Goal: Task Accomplishment & Management: Use online tool/utility

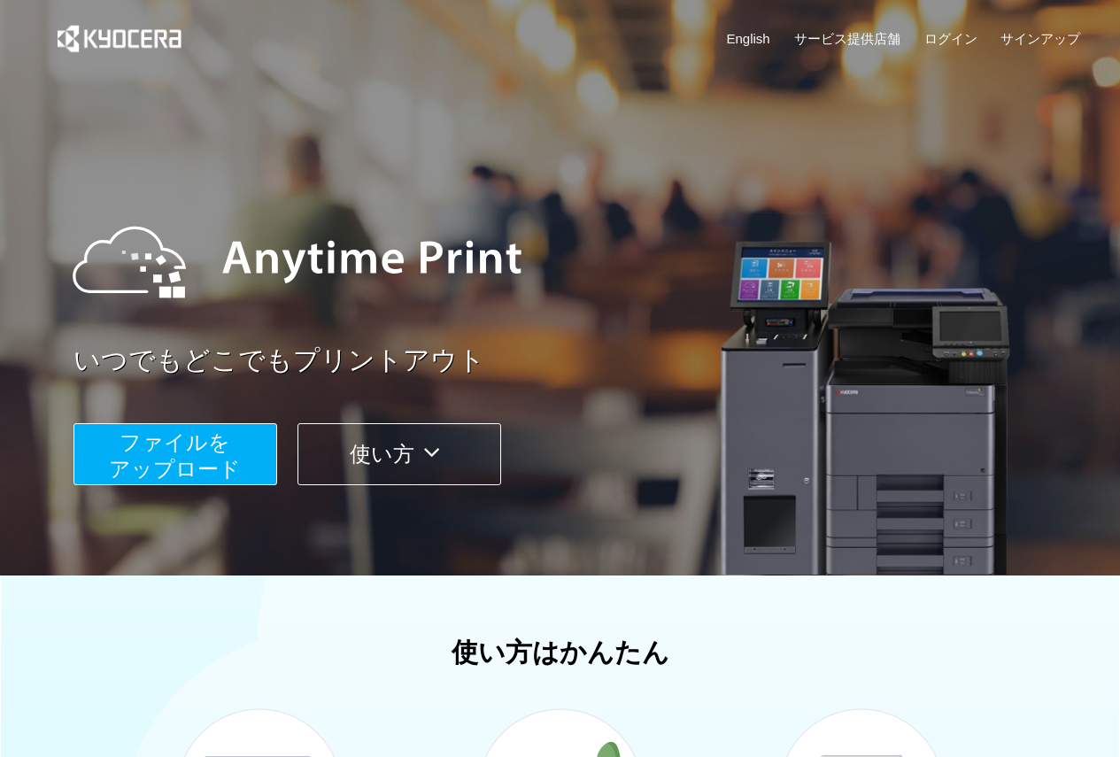
click at [244, 467] on button "ファイルを ​​アップロード" at bounding box center [175, 454] width 204 height 62
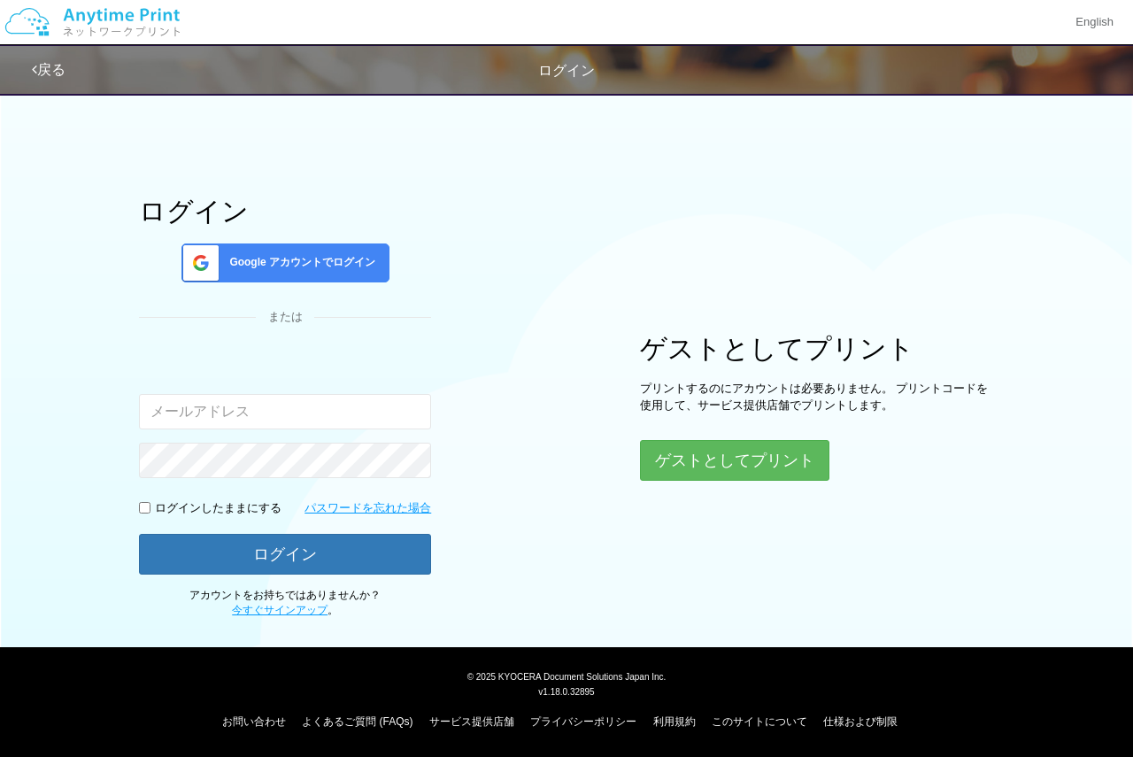
click at [366, 256] on span "Google アカウントでログイン" at bounding box center [298, 262] width 153 height 15
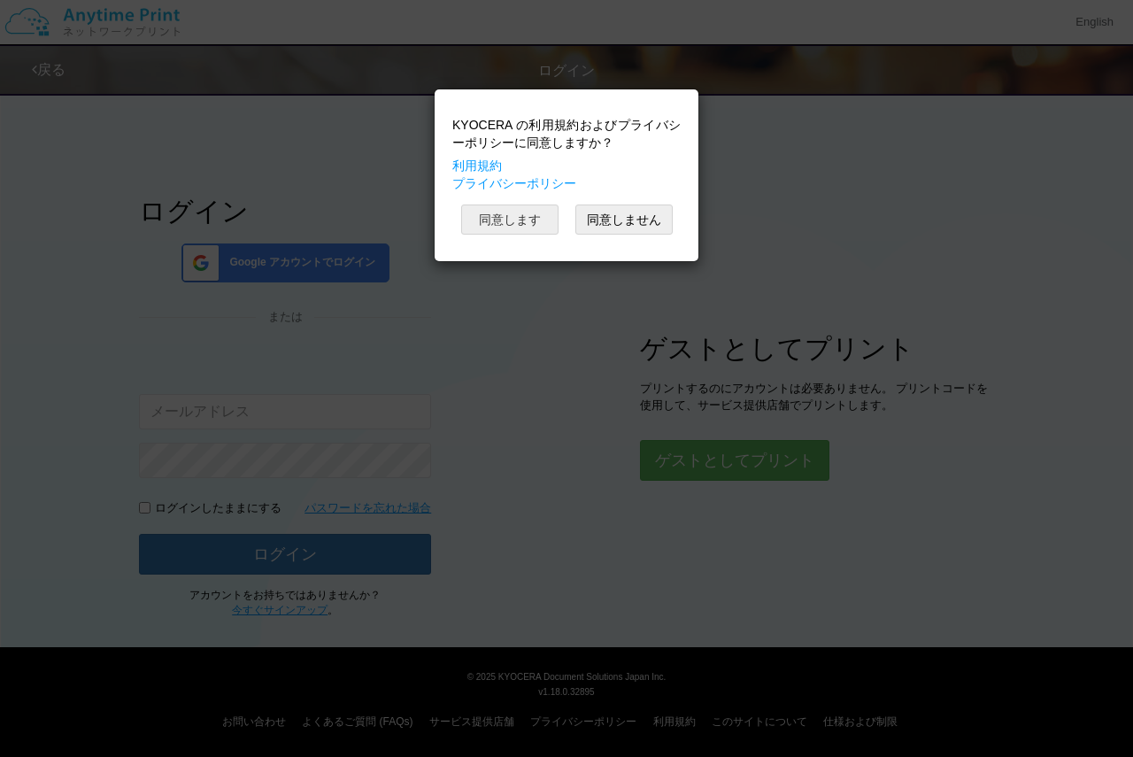
click at [544, 233] on button "同意します" at bounding box center [509, 220] width 97 height 30
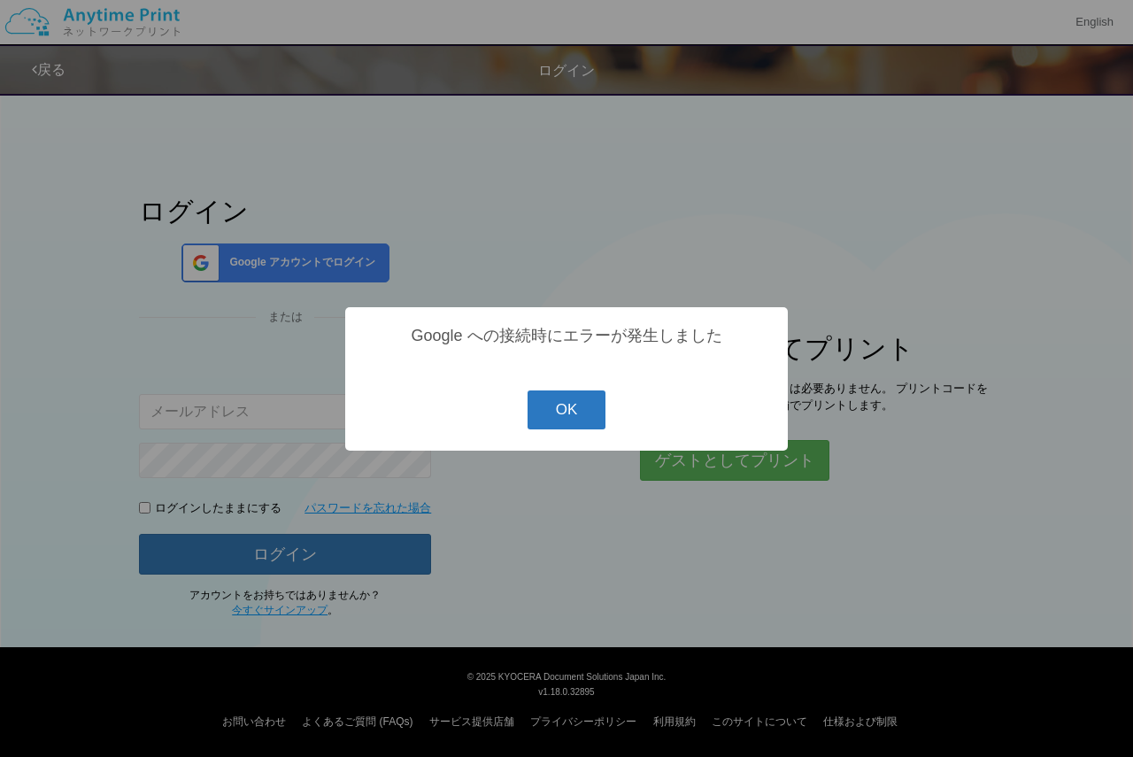
click at [566, 408] on button "OK" at bounding box center [567, 410] width 79 height 39
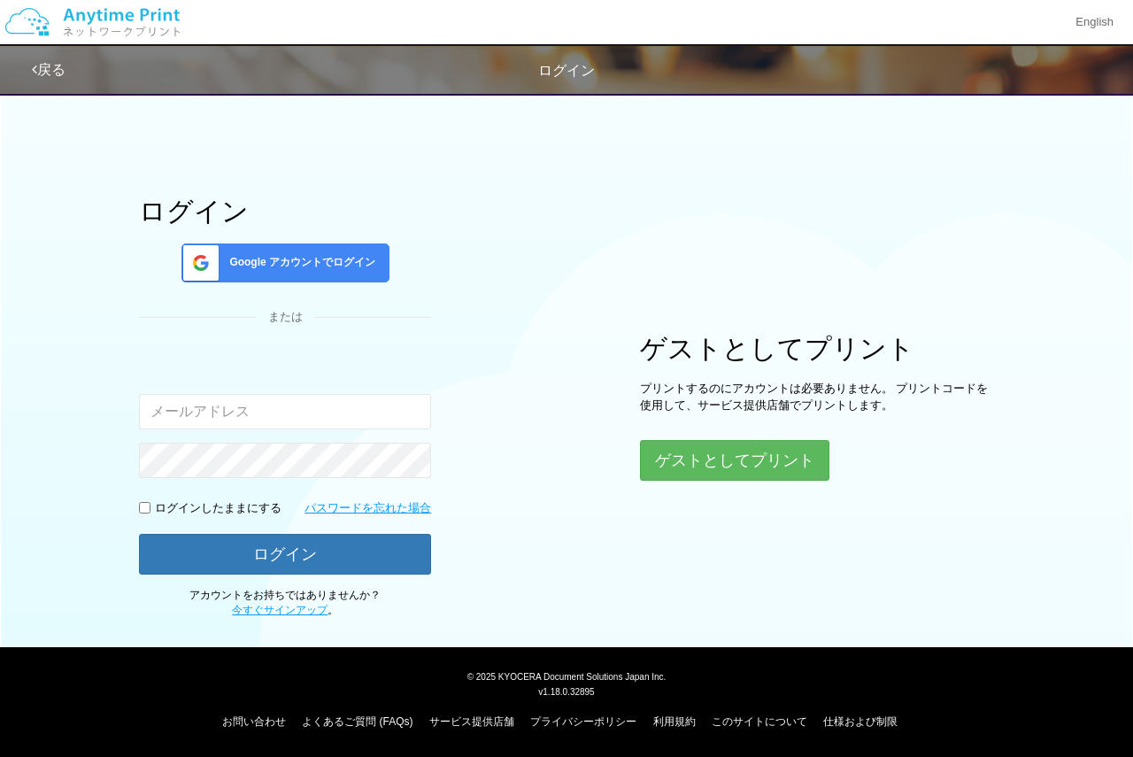
click at [314, 270] on span "Google アカウントでログイン" at bounding box center [298, 262] width 153 height 15
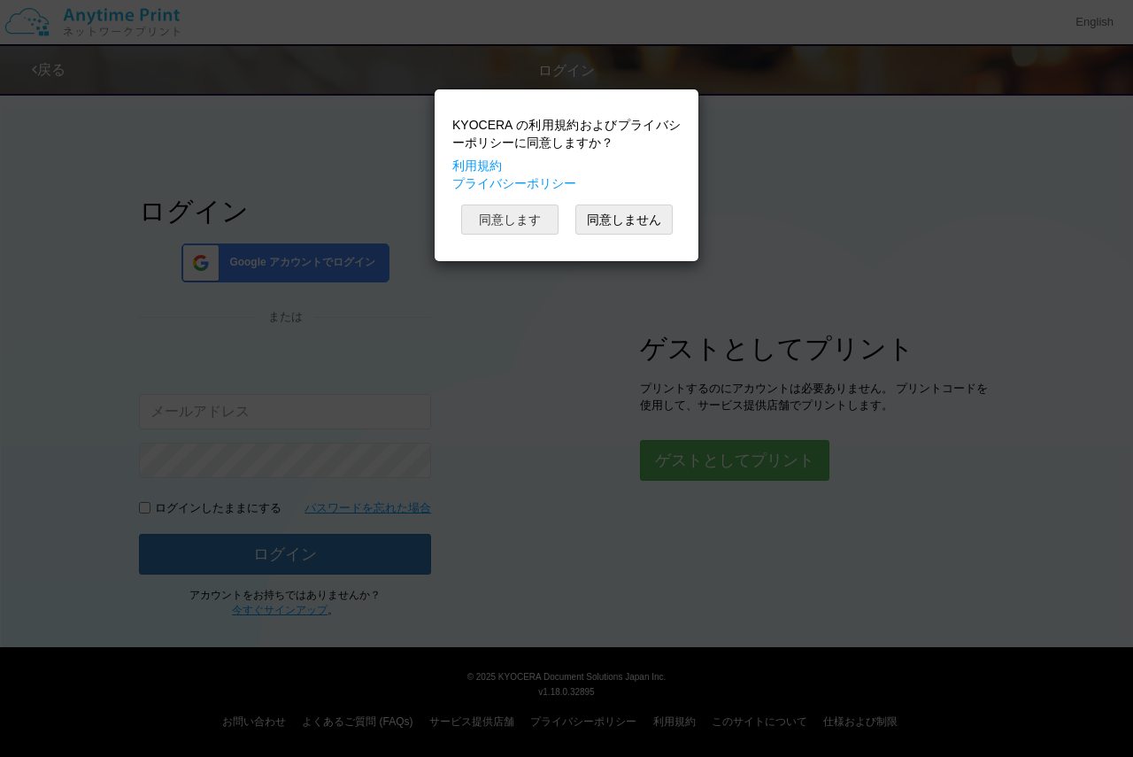
click at [550, 222] on button "同意します" at bounding box center [509, 220] width 97 height 30
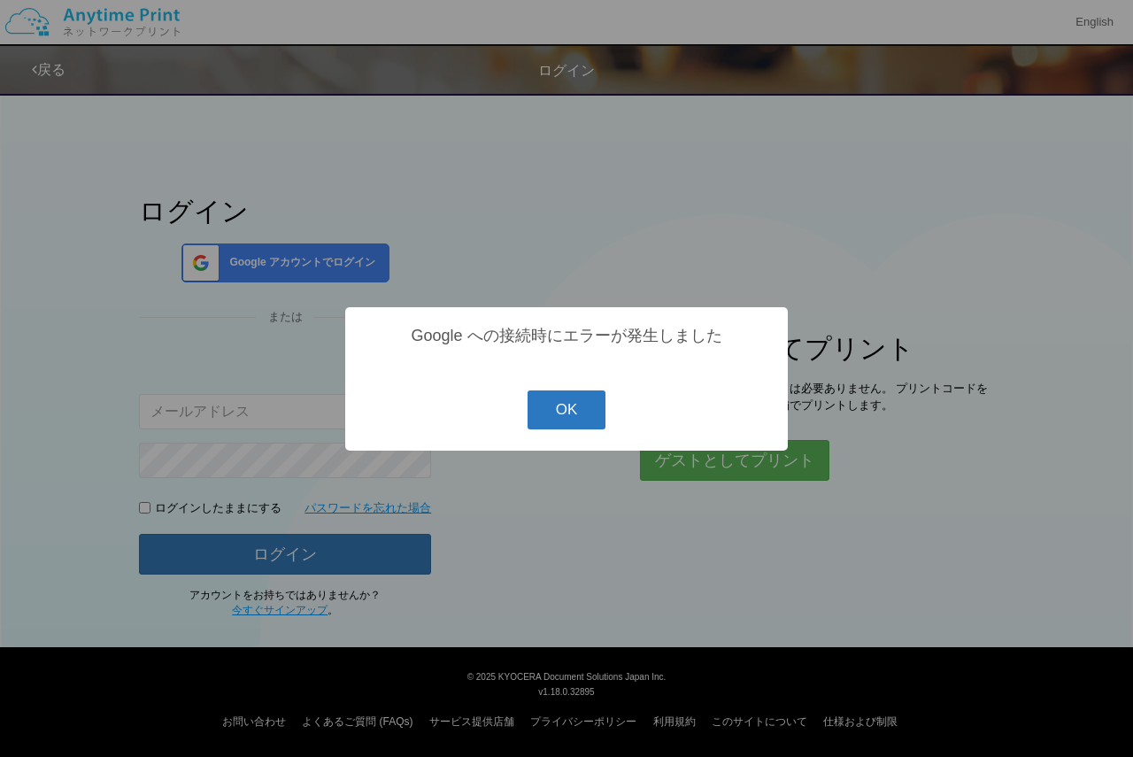
click at [577, 417] on button "OK" at bounding box center [567, 410] width 79 height 39
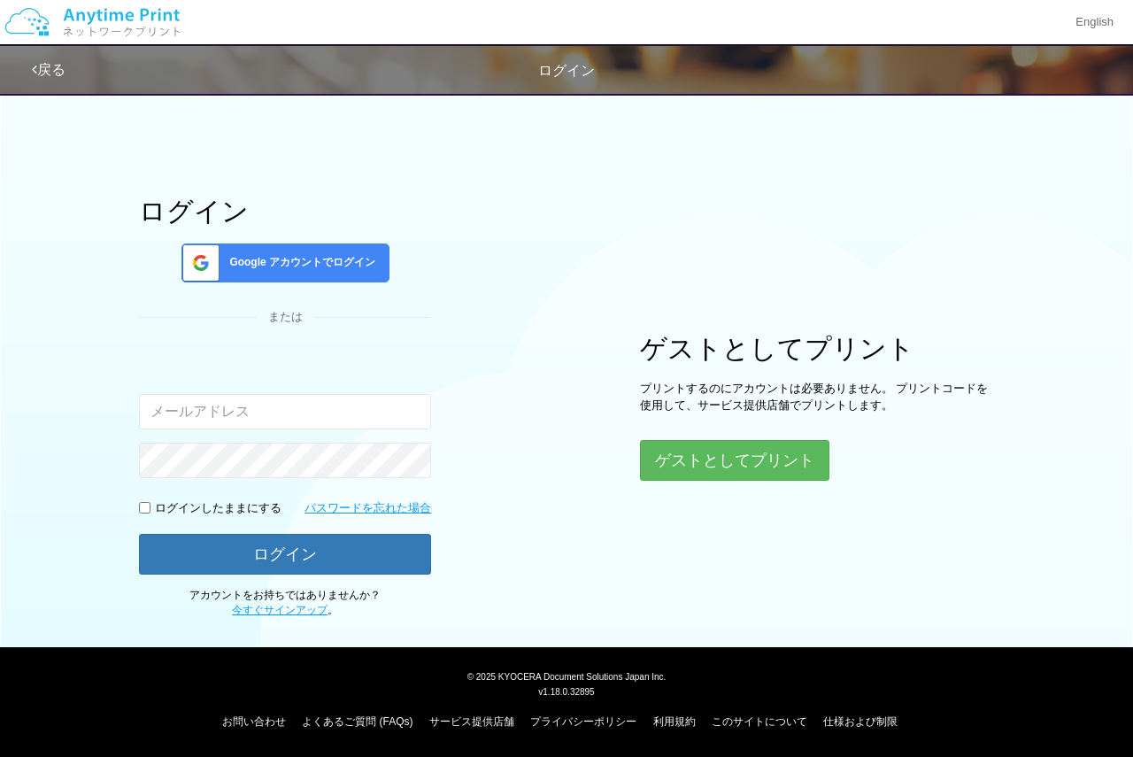
click at [316, 275] on div "Google アカウントでログイン" at bounding box center [286, 263] width 208 height 39
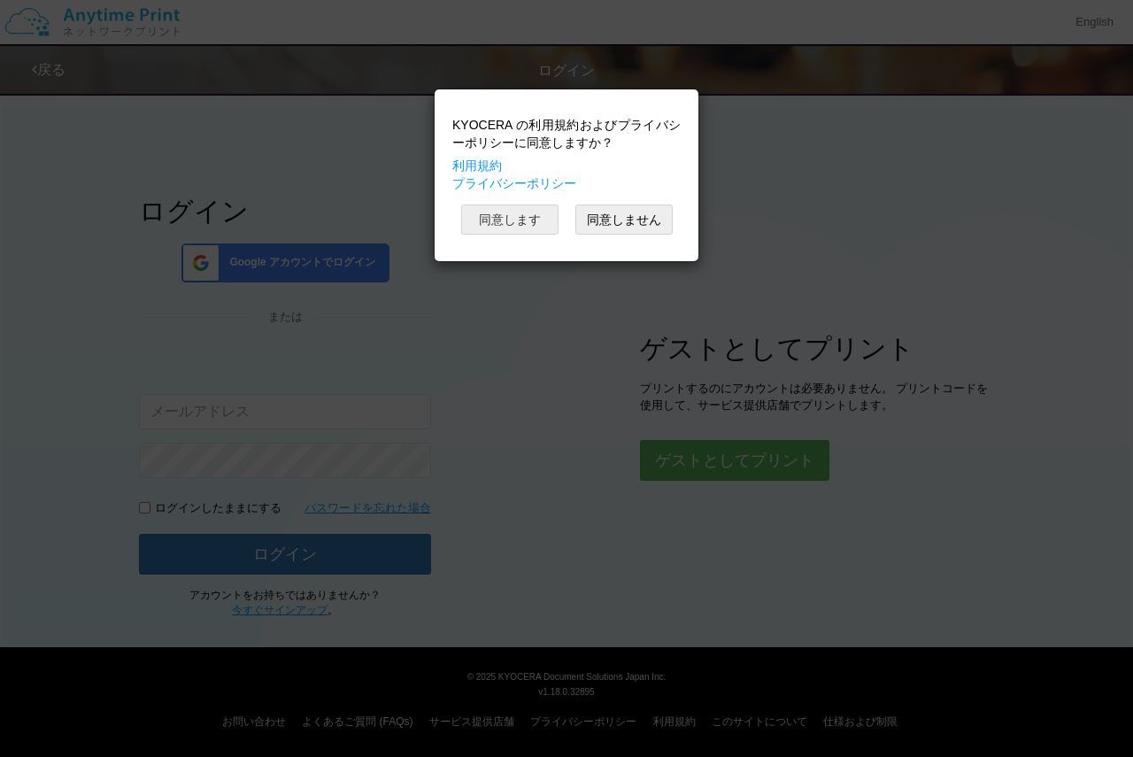
click at [490, 223] on button "同意します" at bounding box center [509, 220] width 97 height 30
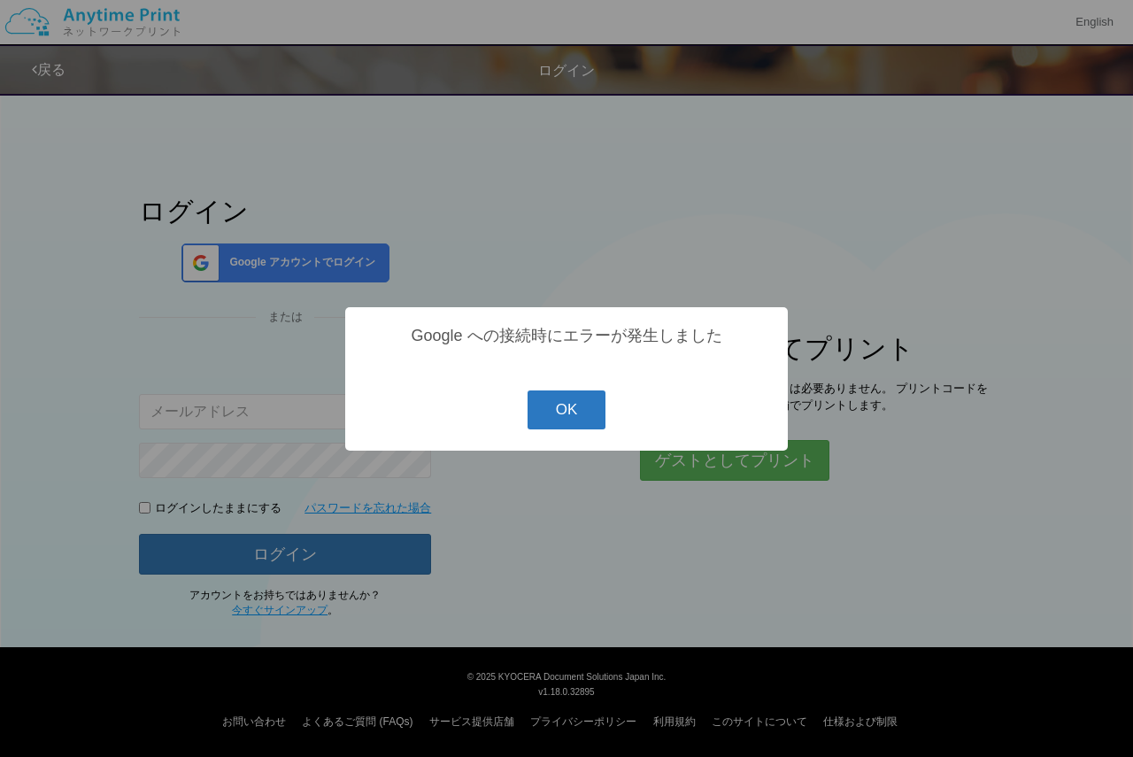
click at [567, 413] on button "OK" at bounding box center [567, 410] width 79 height 39
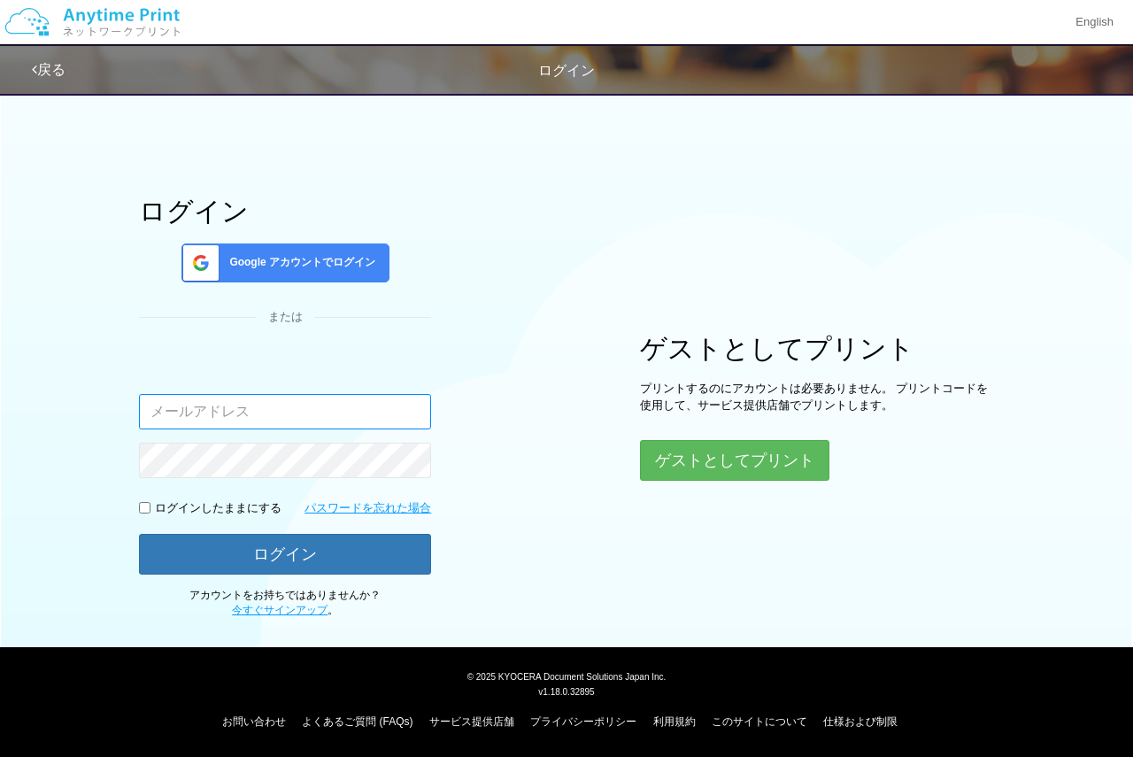
click at [371, 403] on input "email" at bounding box center [285, 411] width 292 height 35
click at [337, 422] on input "email" at bounding box center [285, 411] width 292 height 35
click at [316, 278] on div "Google アカウントでログイン" at bounding box center [286, 263] width 208 height 39
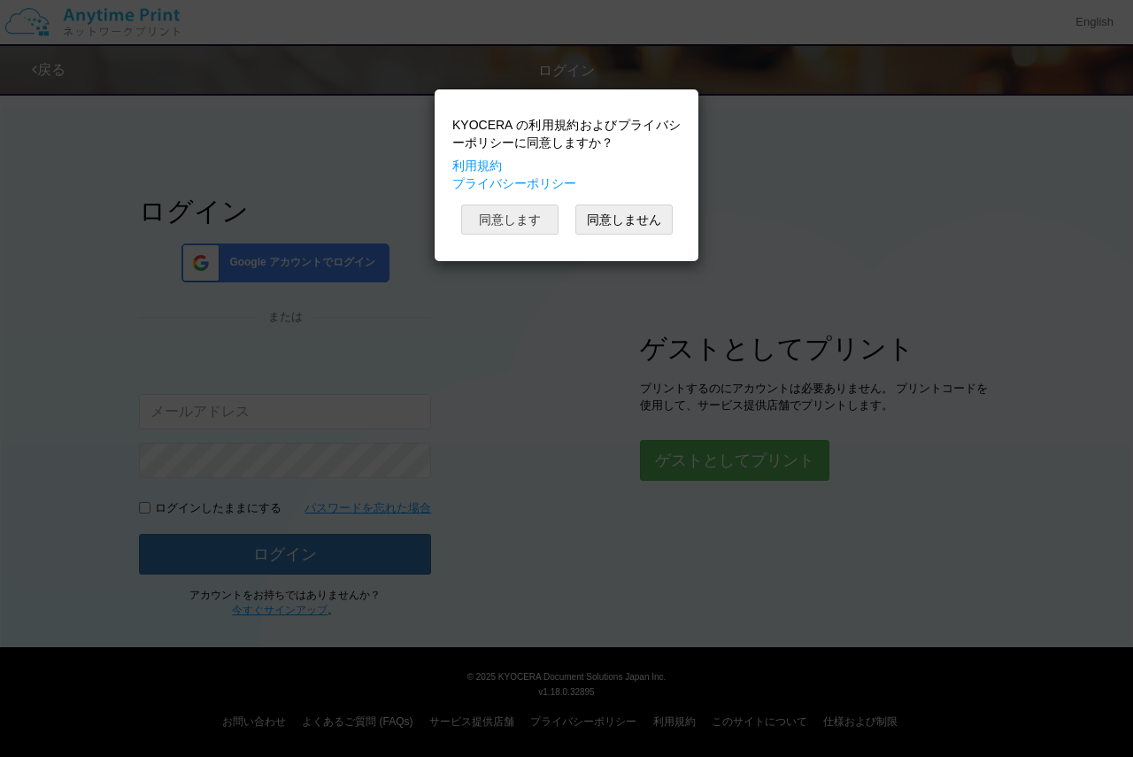
click at [545, 207] on button "同意します" at bounding box center [509, 220] width 97 height 30
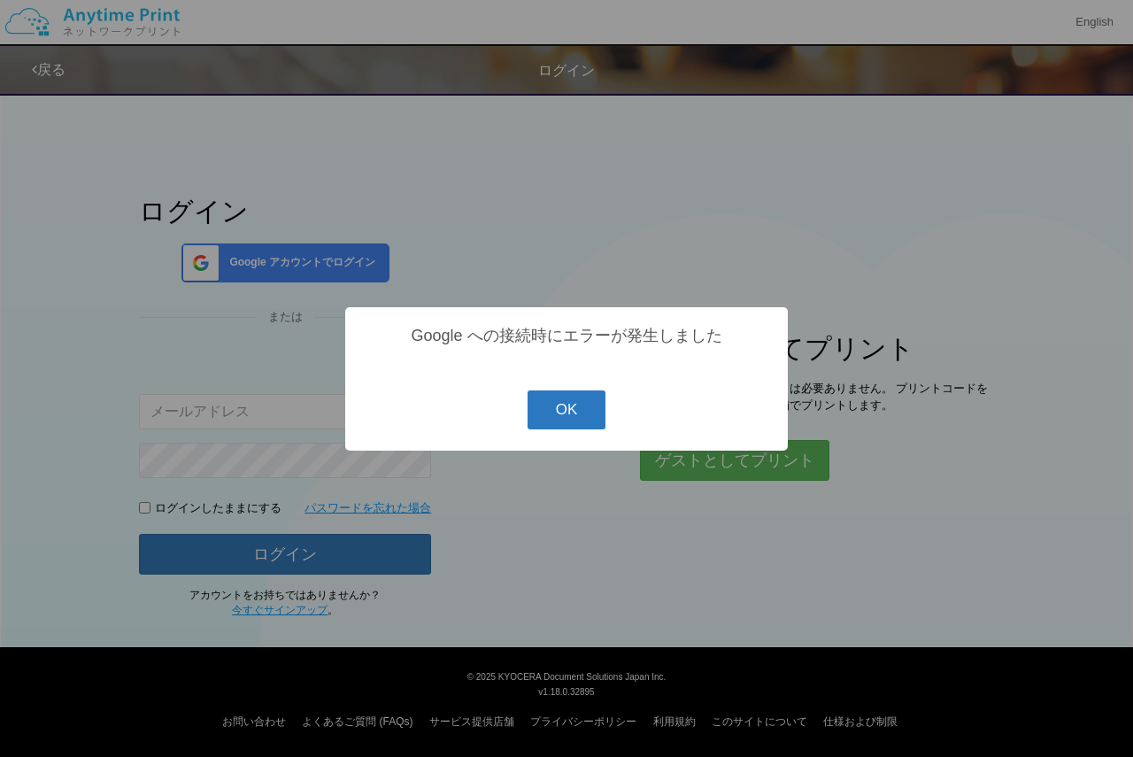
click at [599, 424] on button "OK" at bounding box center [567, 410] width 79 height 39
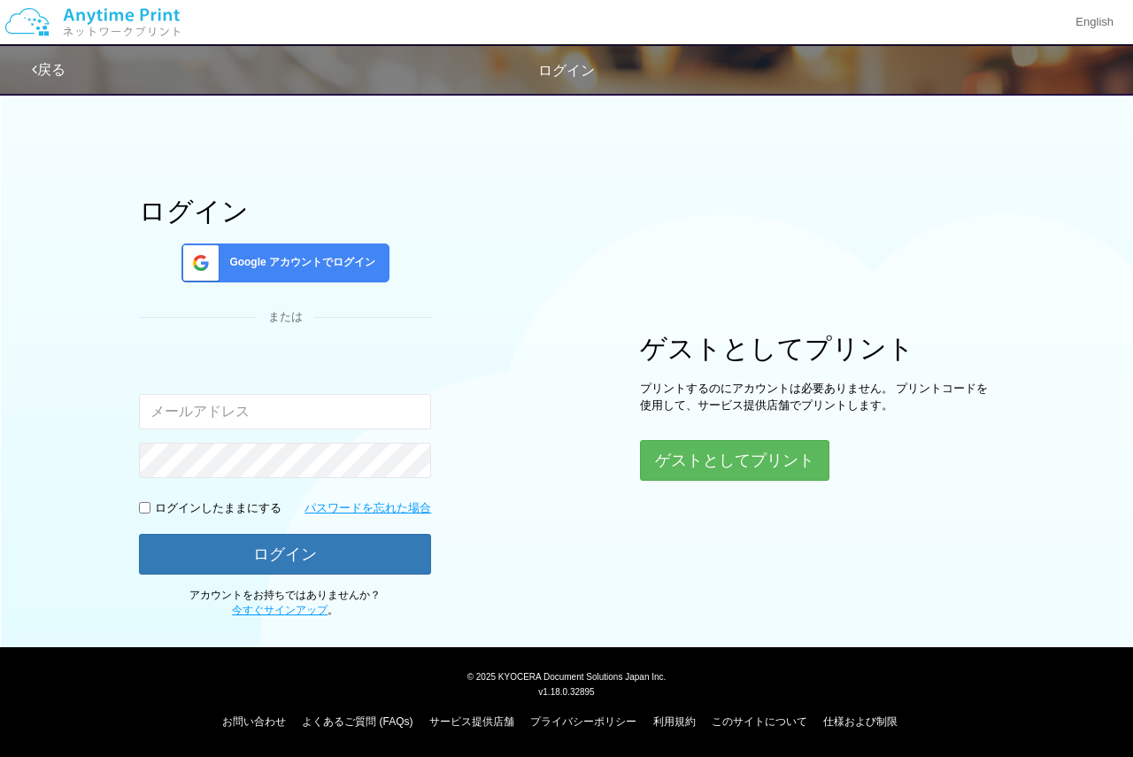
click at [294, 245] on div "Google アカウントでログイン" at bounding box center [286, 263] width 208 height 39
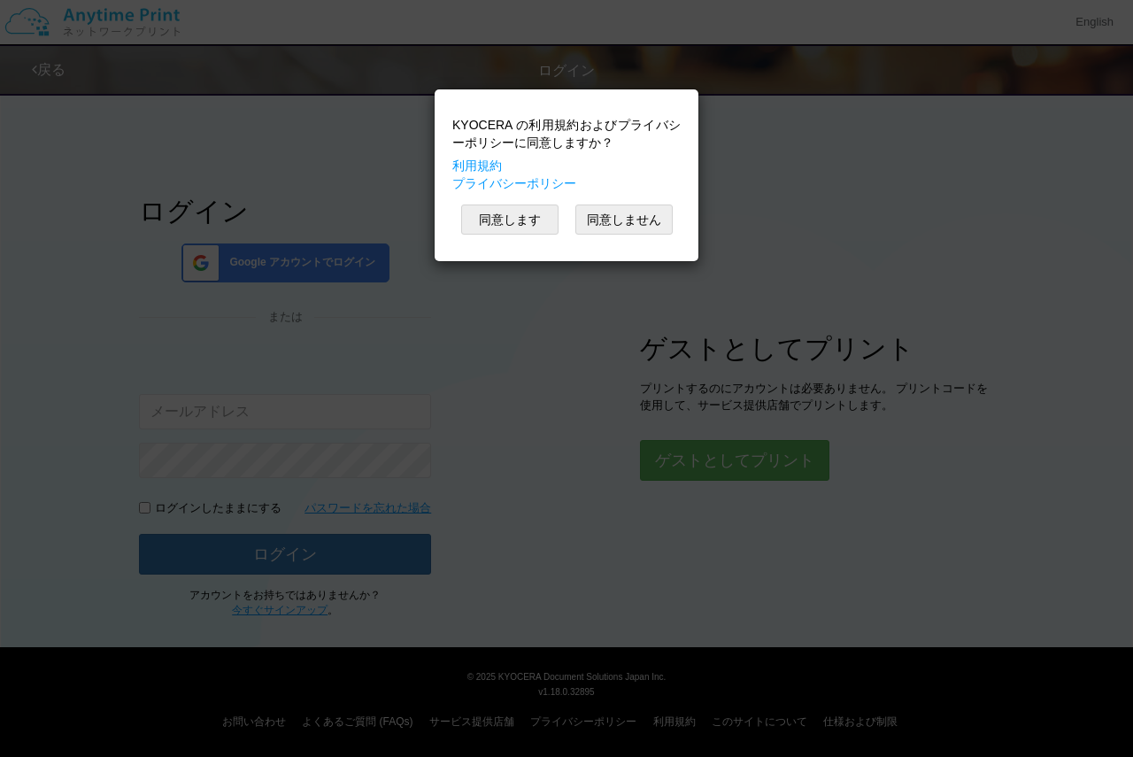
click at [500, 235] on div "KYOCERA の利用規約およびプライバシーポリシーに同意しますか？ 利用規約 プライバシーポリシー 同意します 同意しません" at bounding box center [567, 175] width 246 height 154
click at [522, 216] on button "同意します" at bounding box center [509, 220] width 97 height 30
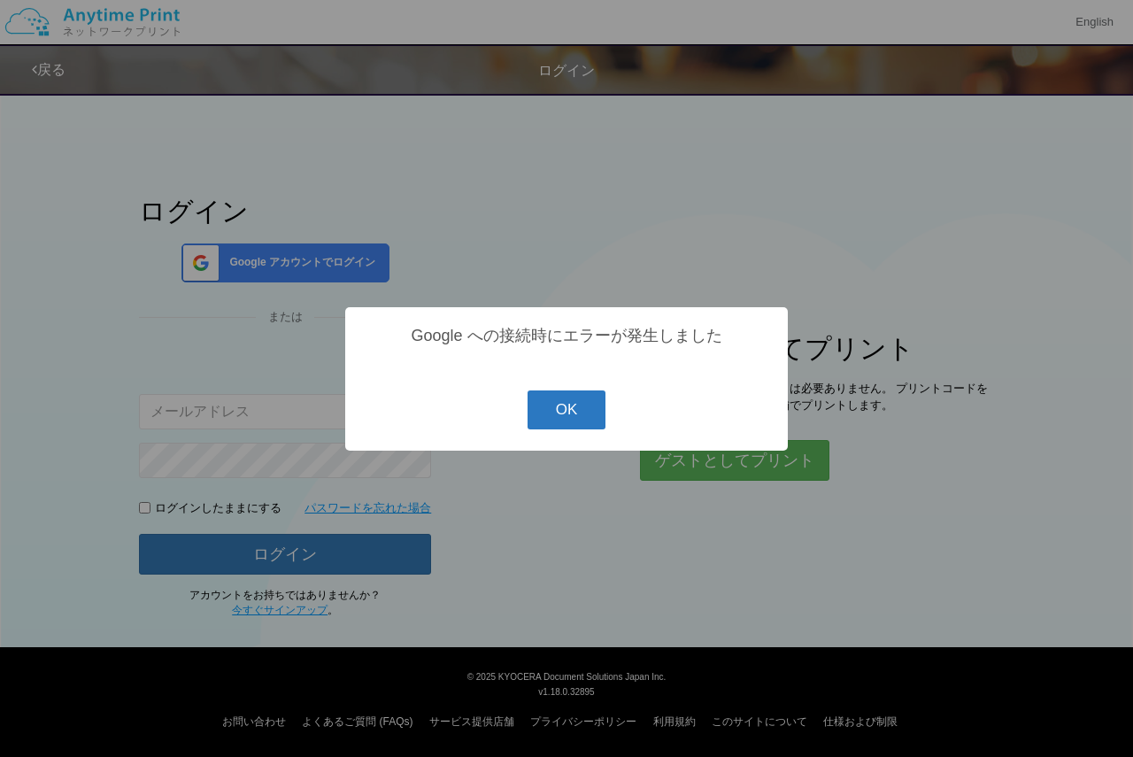
click at [563, 422] on button "OK" at bounding box center [567, 410] width 79 height 39
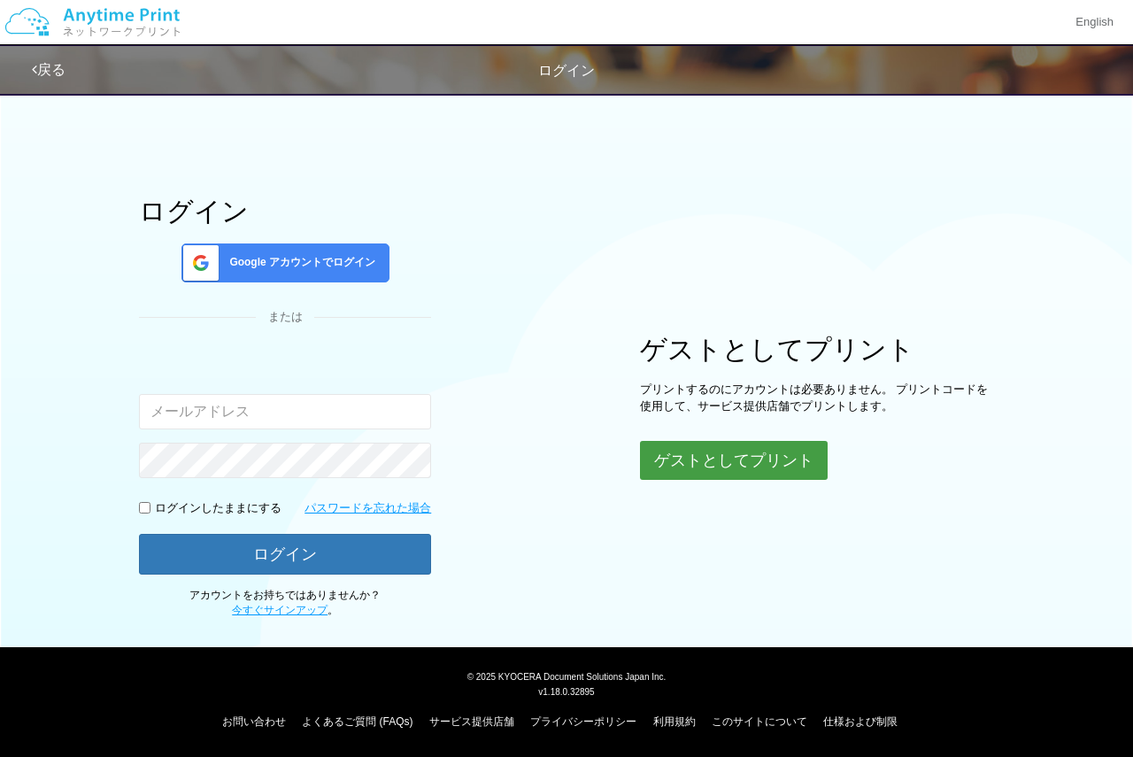
click at [700, 468] on button "ゲストとしてプリント" at bounding box center [734, 460] width 188 height 39
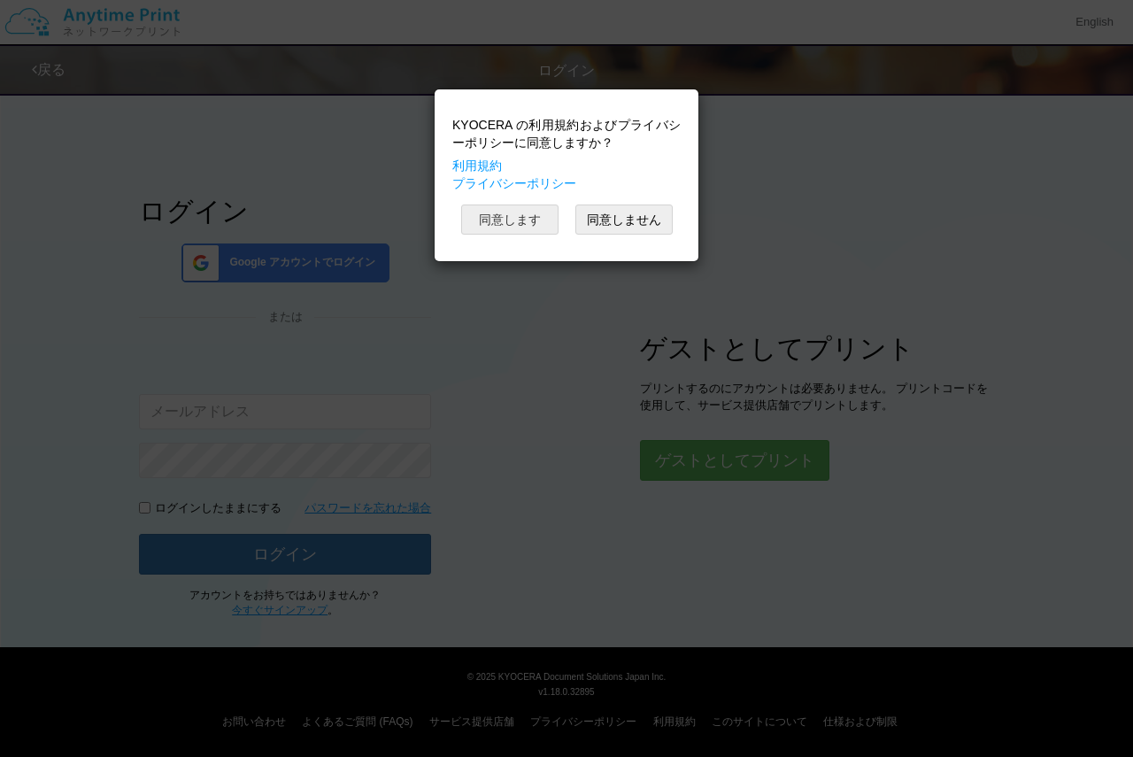
click at [512, 217] on button "同意します" at bounding box center [509, 220] width 97 height 30
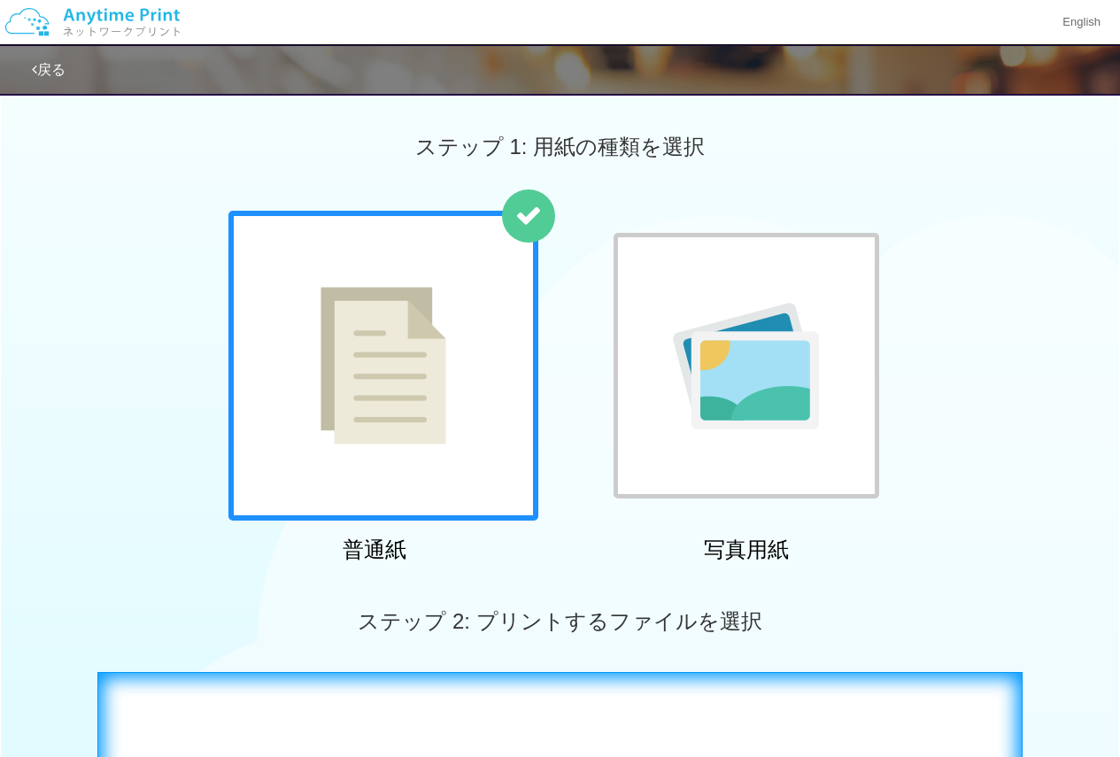
scroll to position [354, 0]
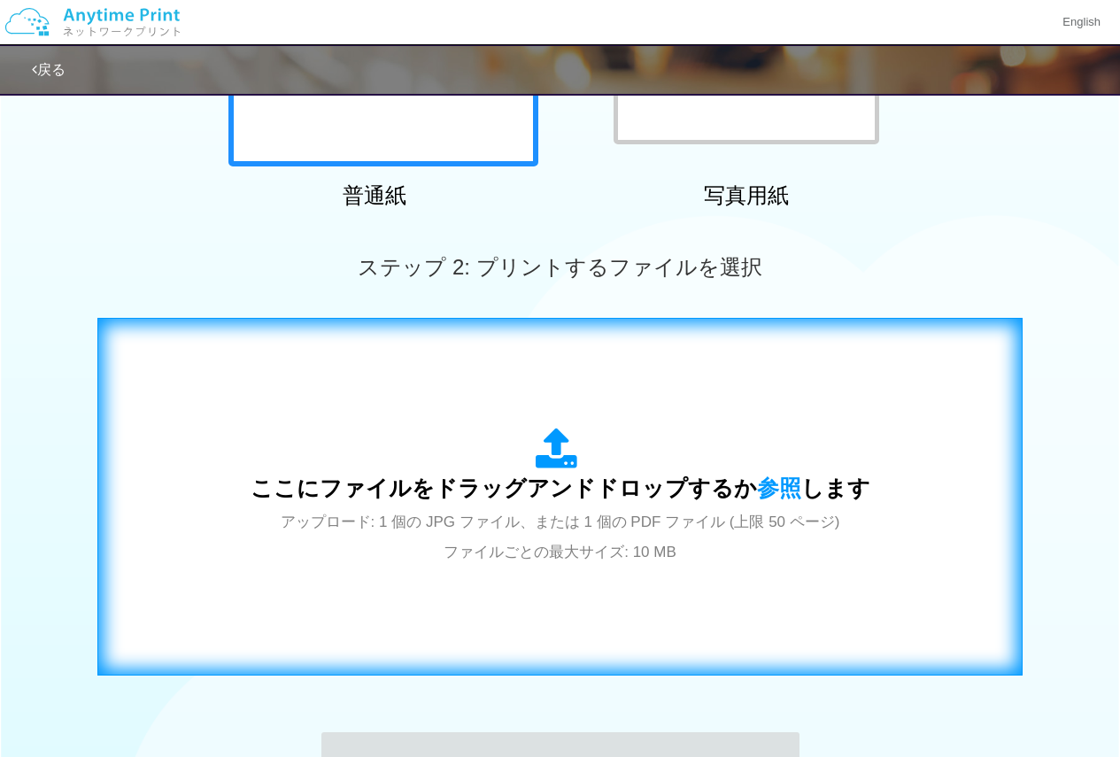
click at [685, 578] on div "ここにファイルをドラッグアンドドロップするか 参照 します アップロード: 1 個の JPG ファイル、または 1 個の PDF ファイル (上限 50 ペー…" at bounding box center [560, 497] width 888 height 321
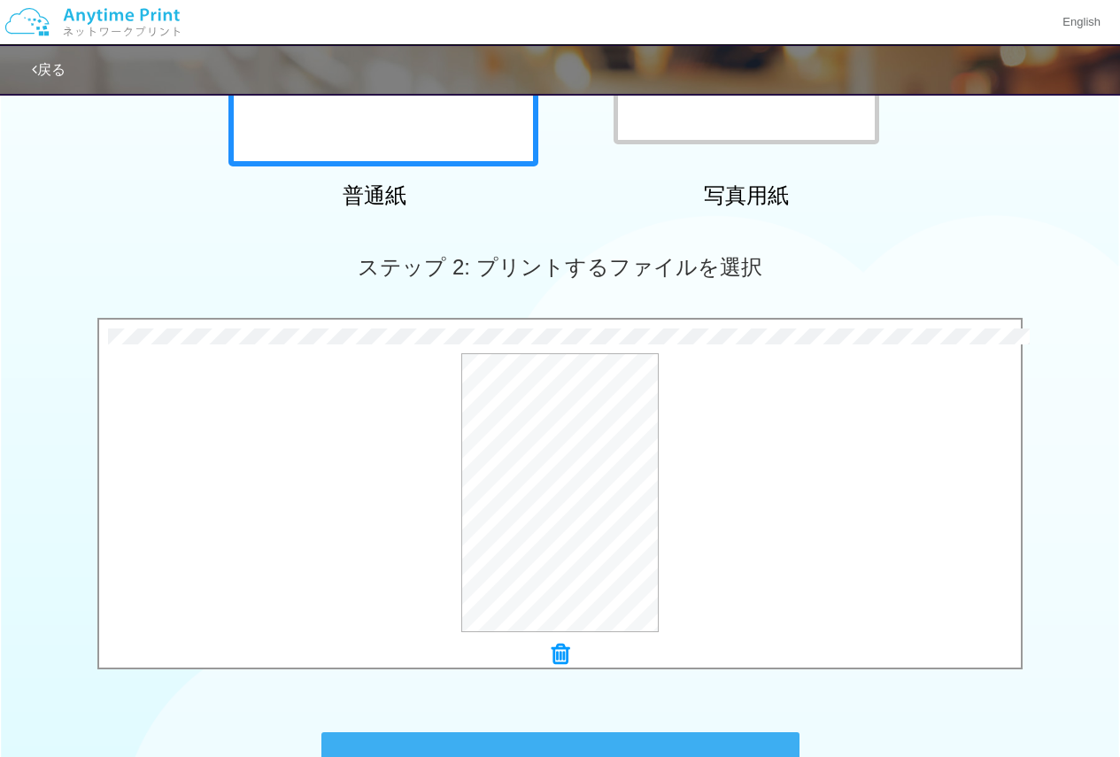
scroll to position [590, 0]
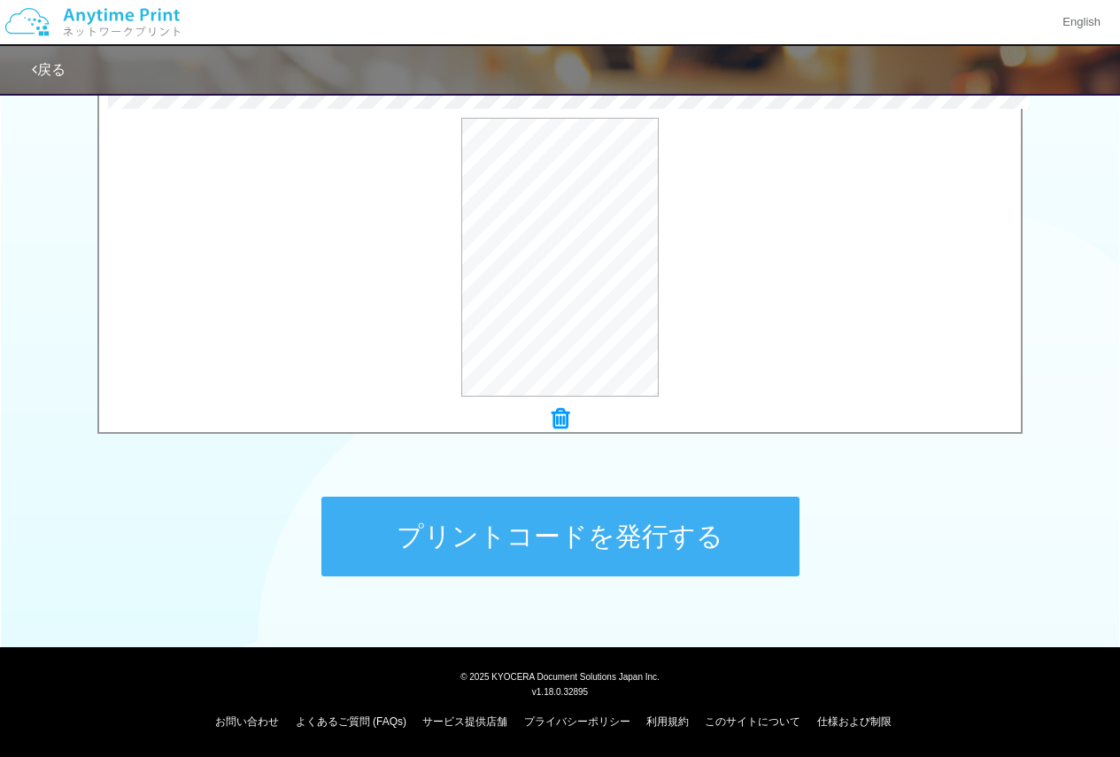
click at [742, 553] on button "プリントコードを発行する" at bounding box center [560, 537] width 478 height 80
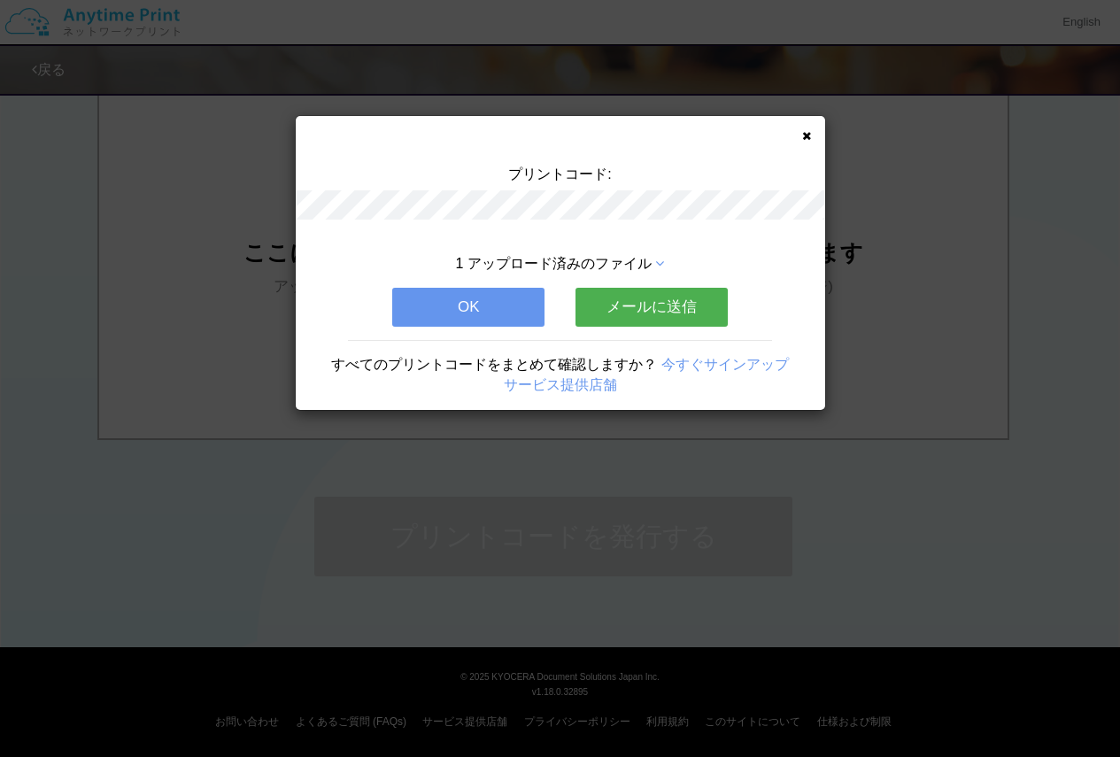
scroll to position [0, 0]
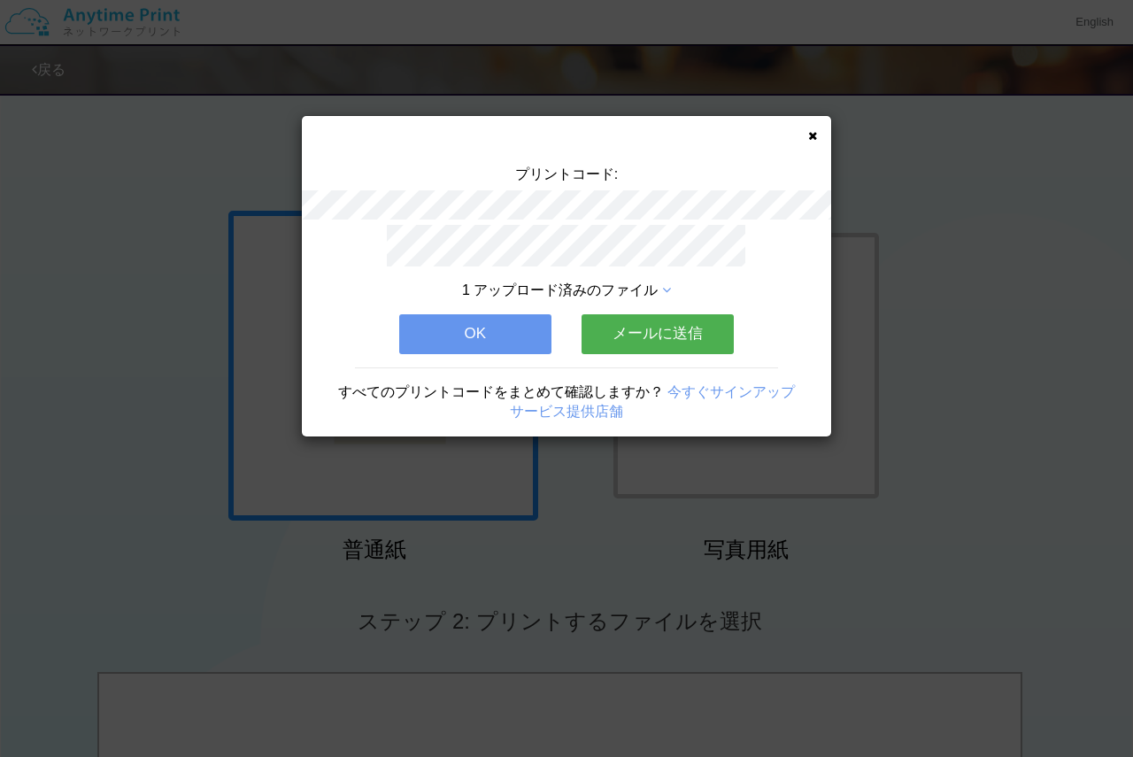
click at [538, 331] on button "OK" at bounding box center [475, 333] width 152 height 39
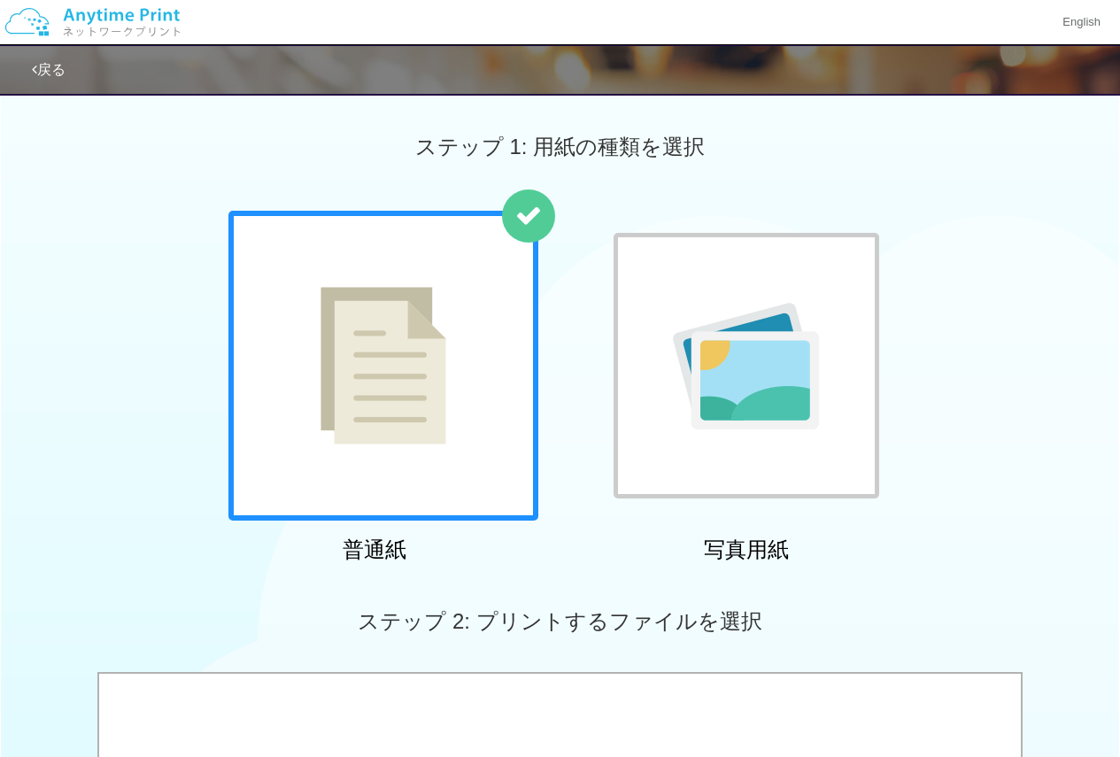
scroll to position [354, 0]
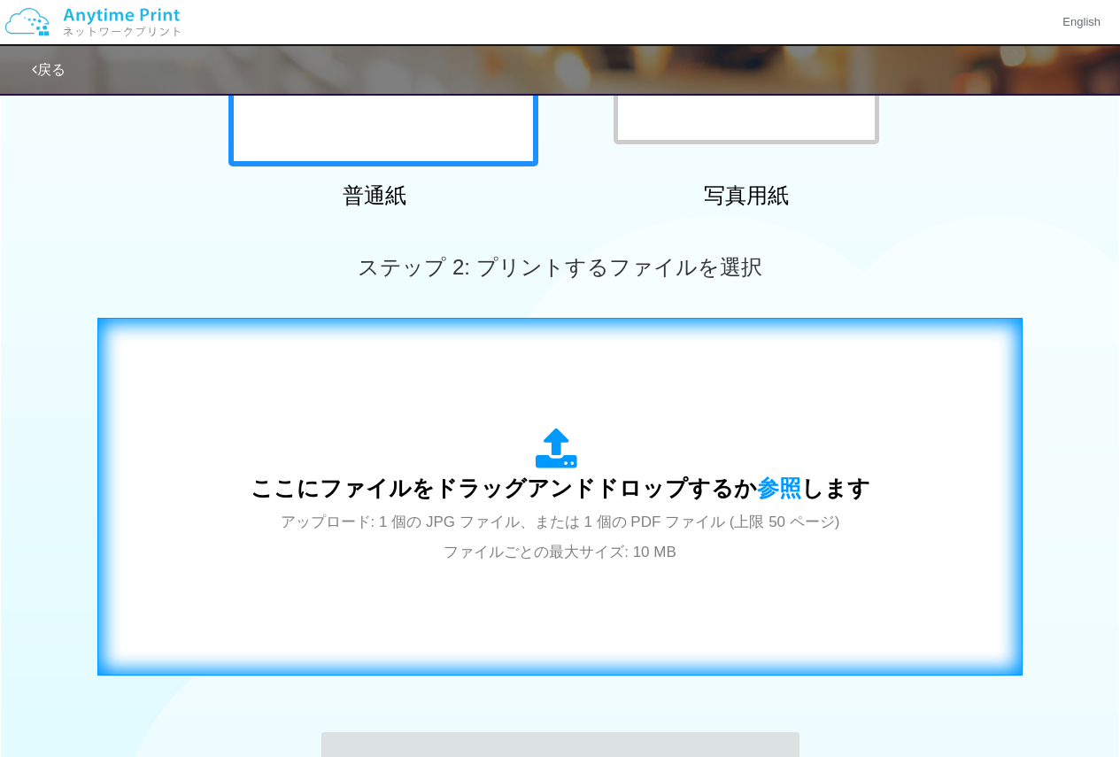
click at [539, 621] on div "ここにファイルをドラッグアンドドロップするか 参照 します アップロード: 1 個の JPG ファイル、または 1 個の PDF ファイル (上限 50 ペー…" at bounding box center [560, 497] width 888 height 321
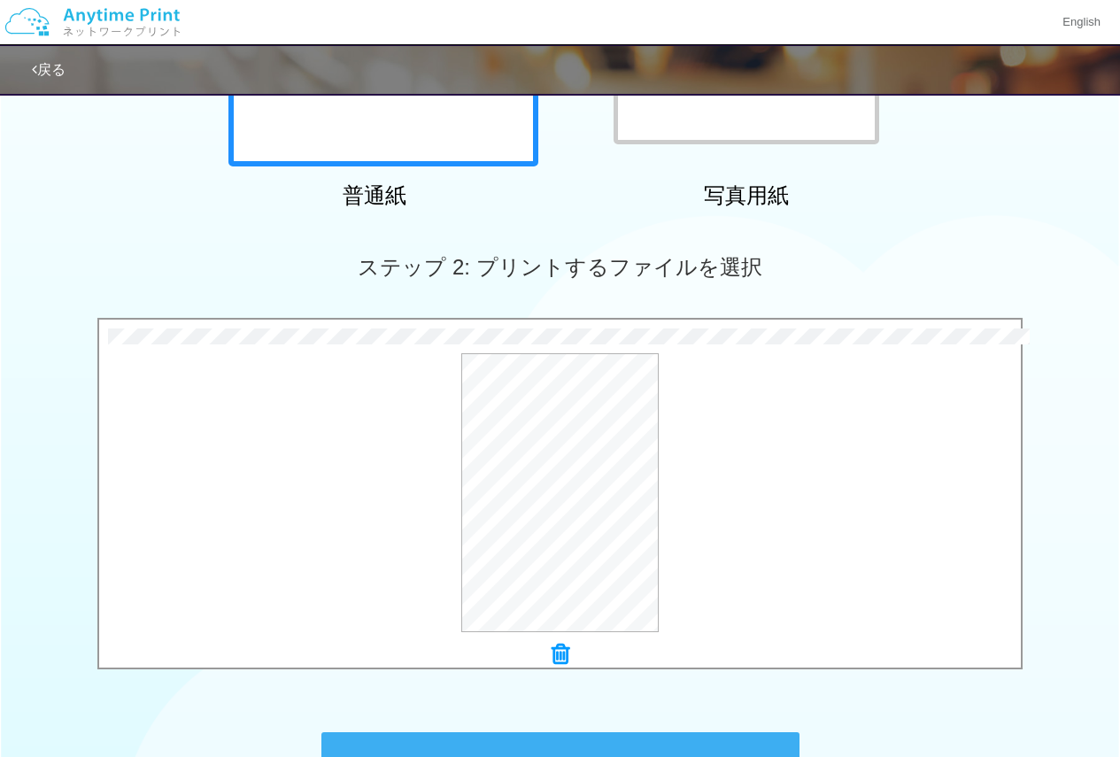
click at [633, 750] on button "プリントコードを発行する" at bounding box center [560, 772] width 478 height 80
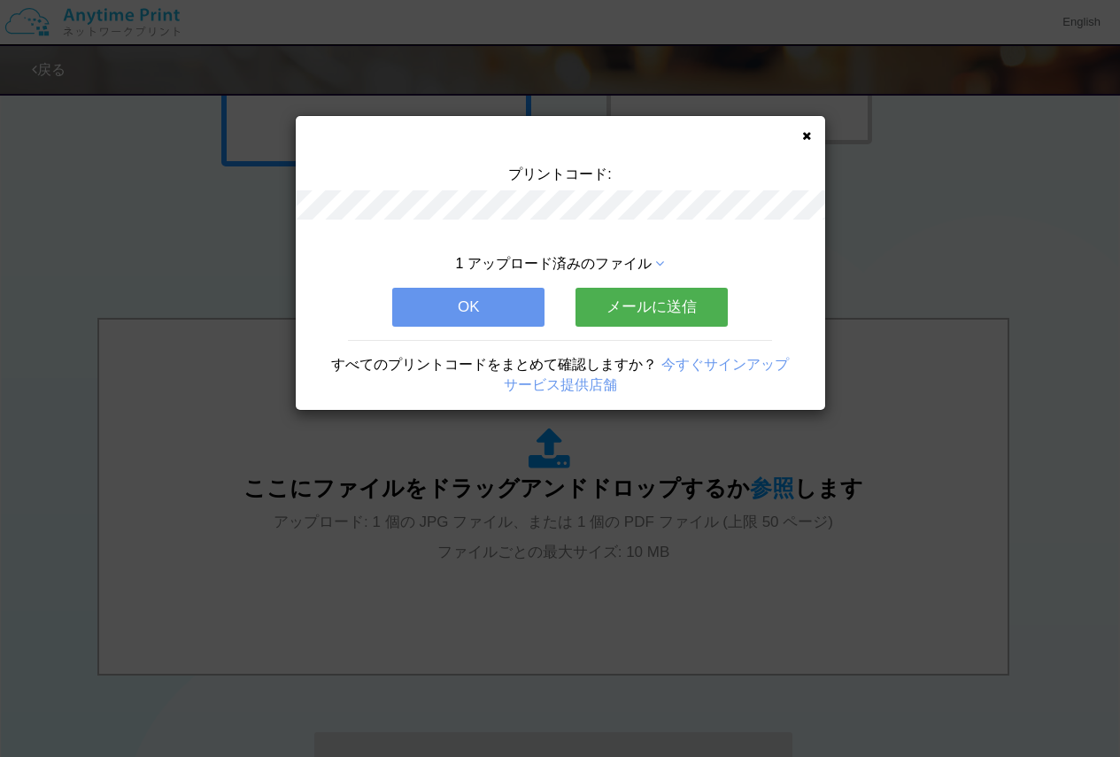
scroll to position [0, 0]
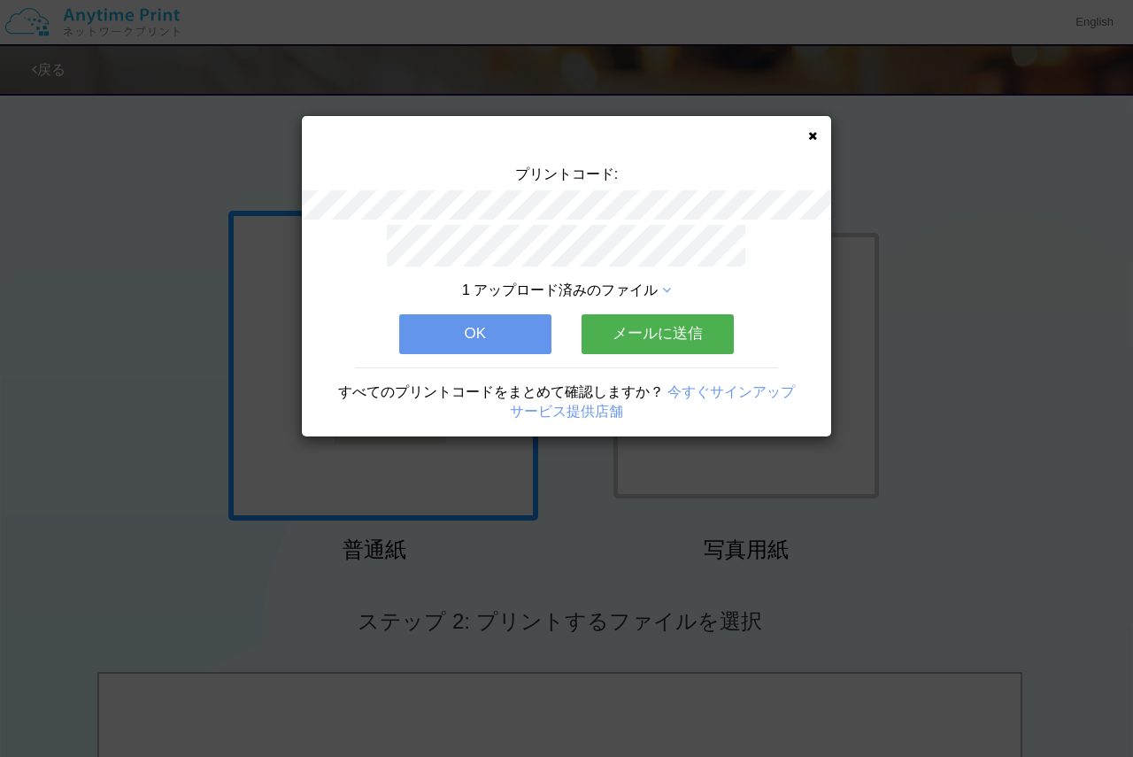
click at [440, 337] on button "OK" at bounding box center [475, 333] width 152 height 39
